Goal: Information Seeking & Learning: Learn about a topic

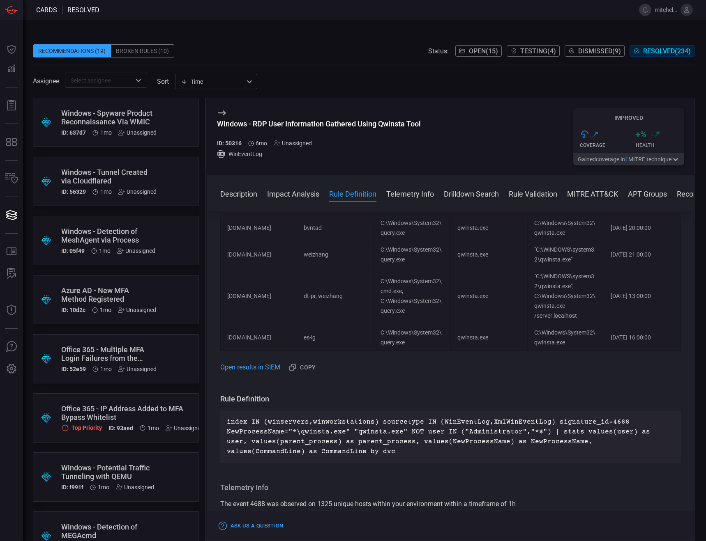
scroll to position [205, 0]
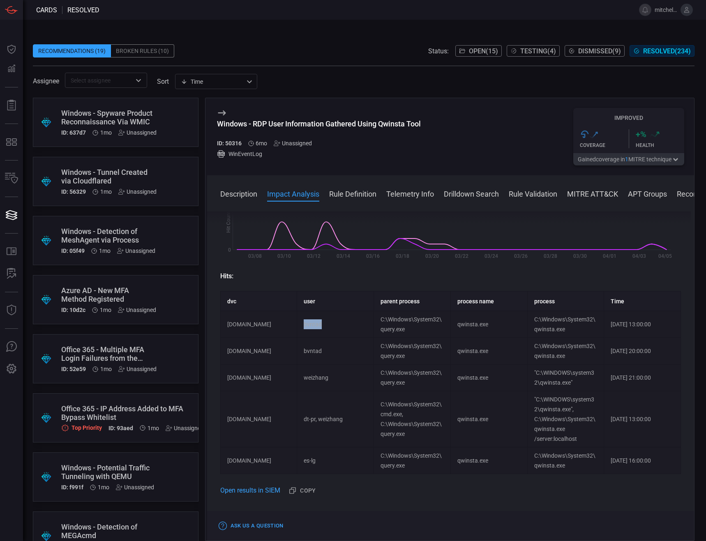
drag, startPoint x: 328, startPoint y: 327, endPoint x: 304, endPoint y: 330, distance: 24.5
click at [304, 330] on td "bvntad" at bounding box center [335, 324] width 77 height 27
copy td "bvntad"
click at [306, 395] on td "dt-pr, weizhang" at bounding box center [335, 419] width 77 height 56
drag, startPoint x: 306, startPoint y: 395, endPoint x: 537, endPoint y: 410, distance: 230.9
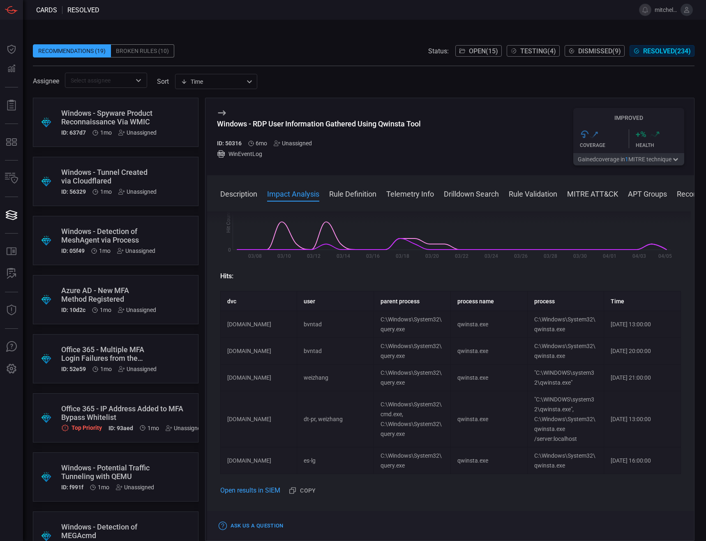
click at [537, 410] on td ""C:\WINDOWS\system32\qwinsta.exe", C:\Windows\System32\qwinsta.exe /server:loca…" at bounding box center [565, 419] width 77 height 56
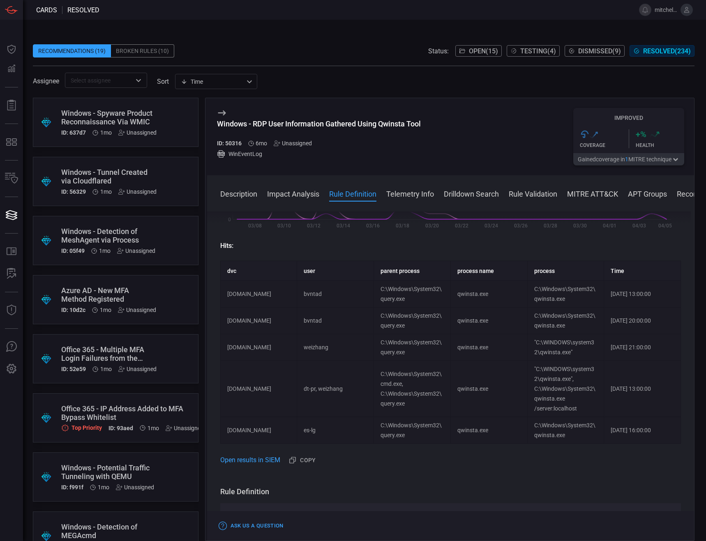
scroll to position [0, 0]
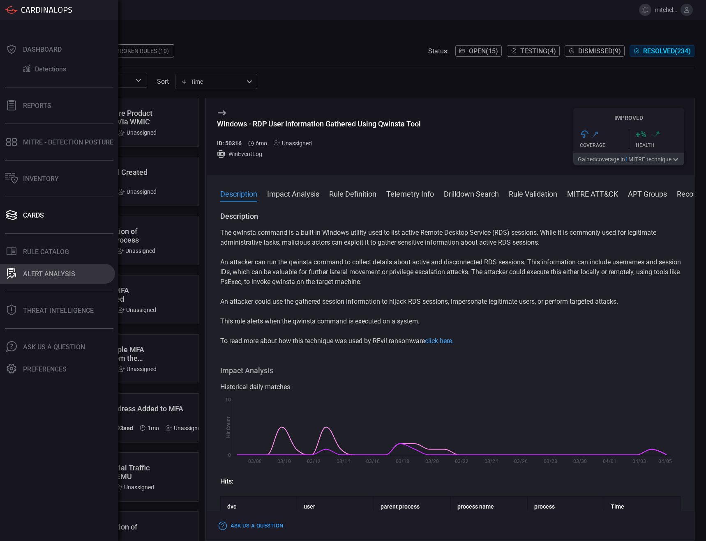
click at [81, 268] on button "ALERT ANALYSIS" at bounding box center [57, 274] width 115 height 20
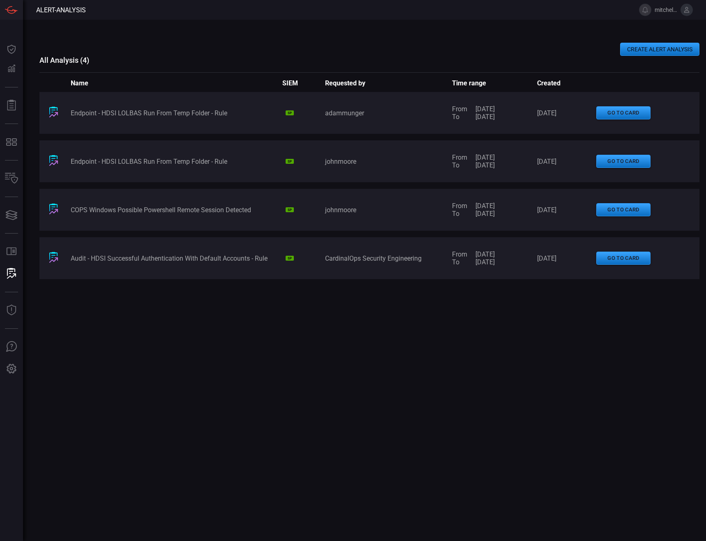
click at [169, 161] on div "Endpoint - HDSI LOLBAS Run From Temp Folder - Rule" at bounding box center [177, 162] width 212 height 8
click at [212, 411] on div "Endpoint - HDSI LOLBAS Run From Temp Folder - Rule SP adammunger From [DATE] To…" at bounding box center [369, 288] width 660 height 393
